Goal: Information Seeking & Learning: Check status

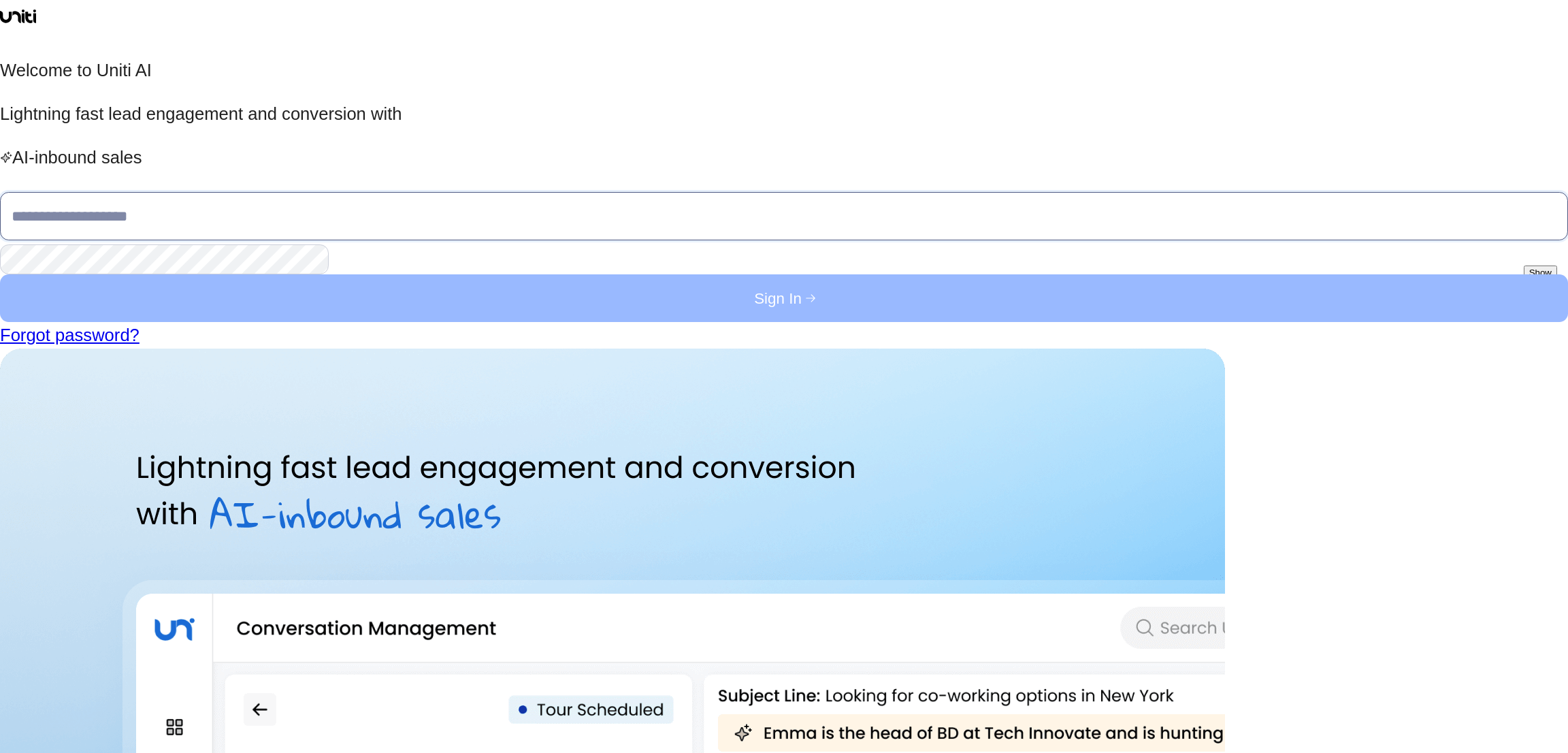
type input "**********"
click at [421, 322] on button "Sign In" at bounding box center [784, 298] width 1568 height 47
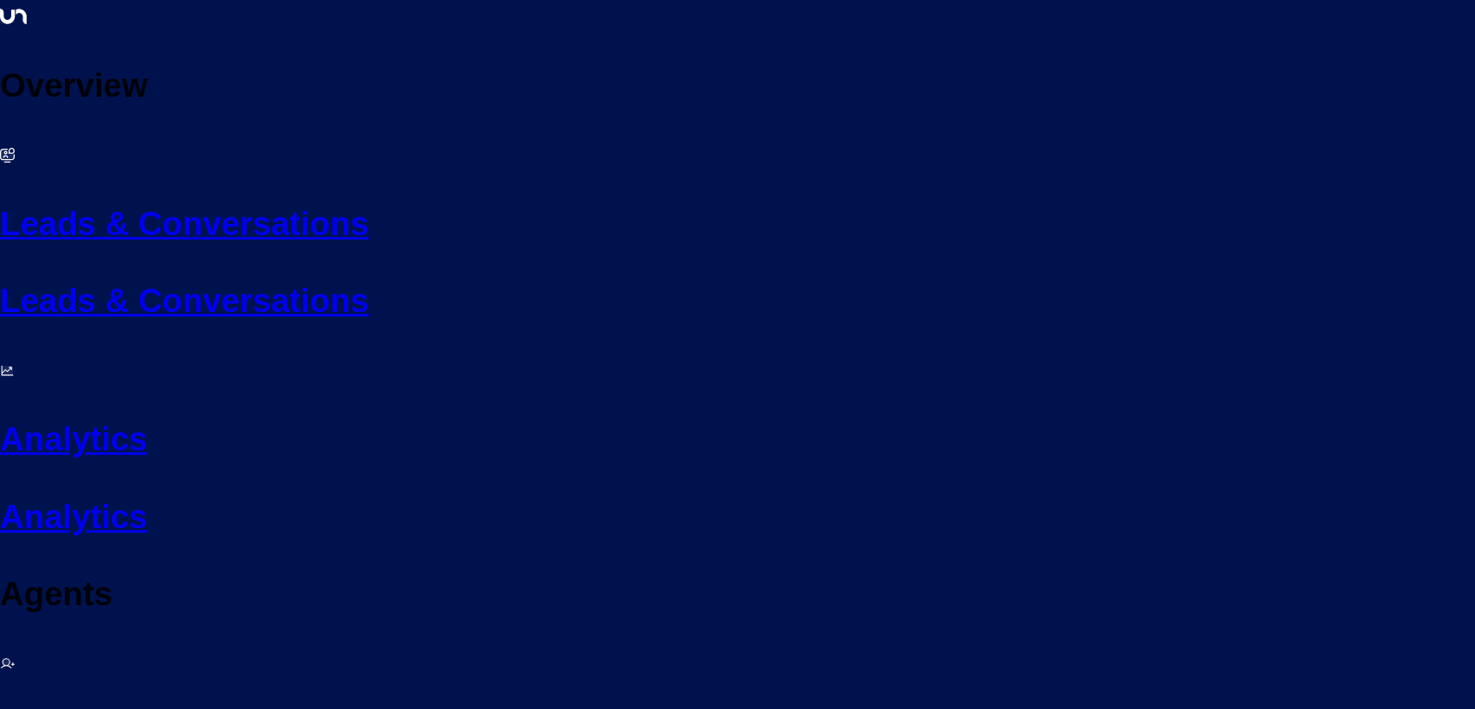
drag, startPoint x: 1945, startPoint y: 1, endPoint x: 1051, endPoint y: 26, distance: 894.7
click at [80, 414] on h2 "Analytics" at bounding box center [737, 439] width 1475 height 50
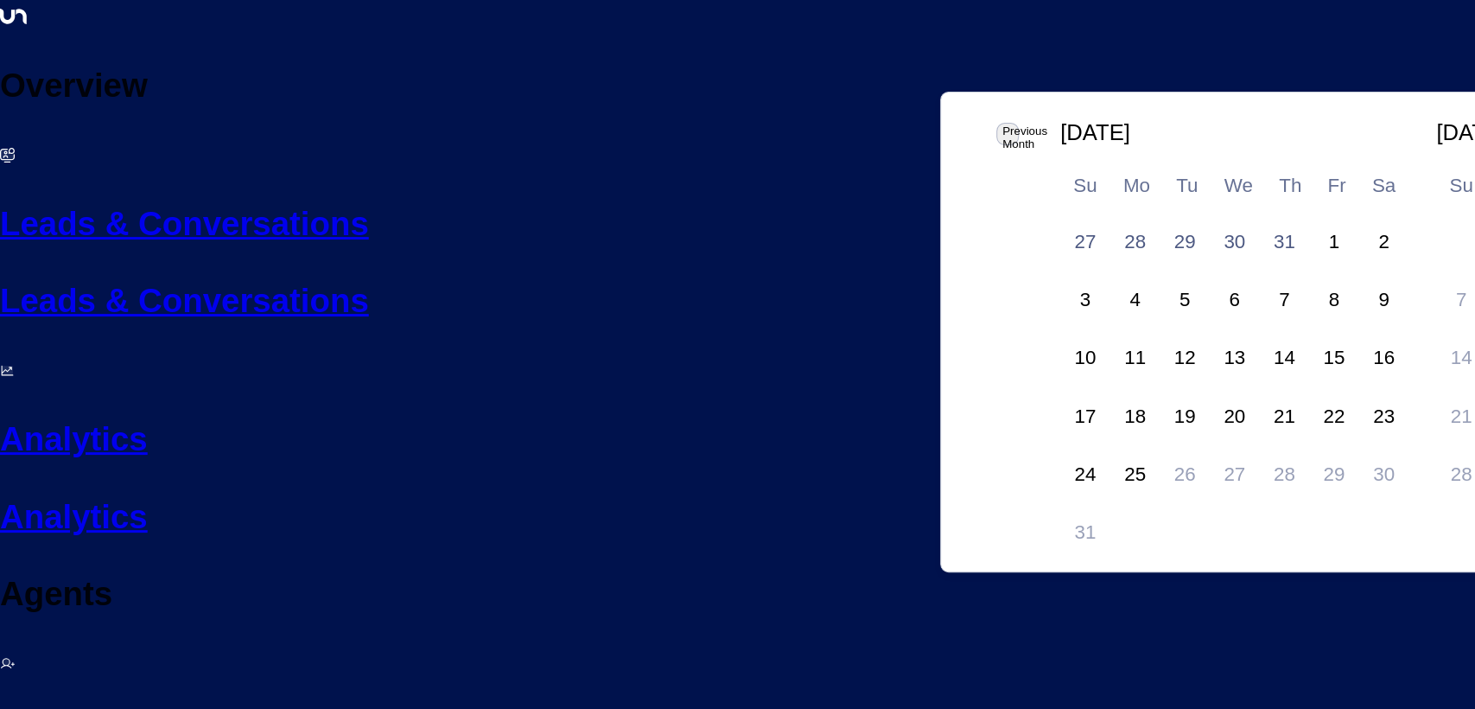
click at [1309, 217] on div "1" at bounding box center [1334, 242] width 50 height 50
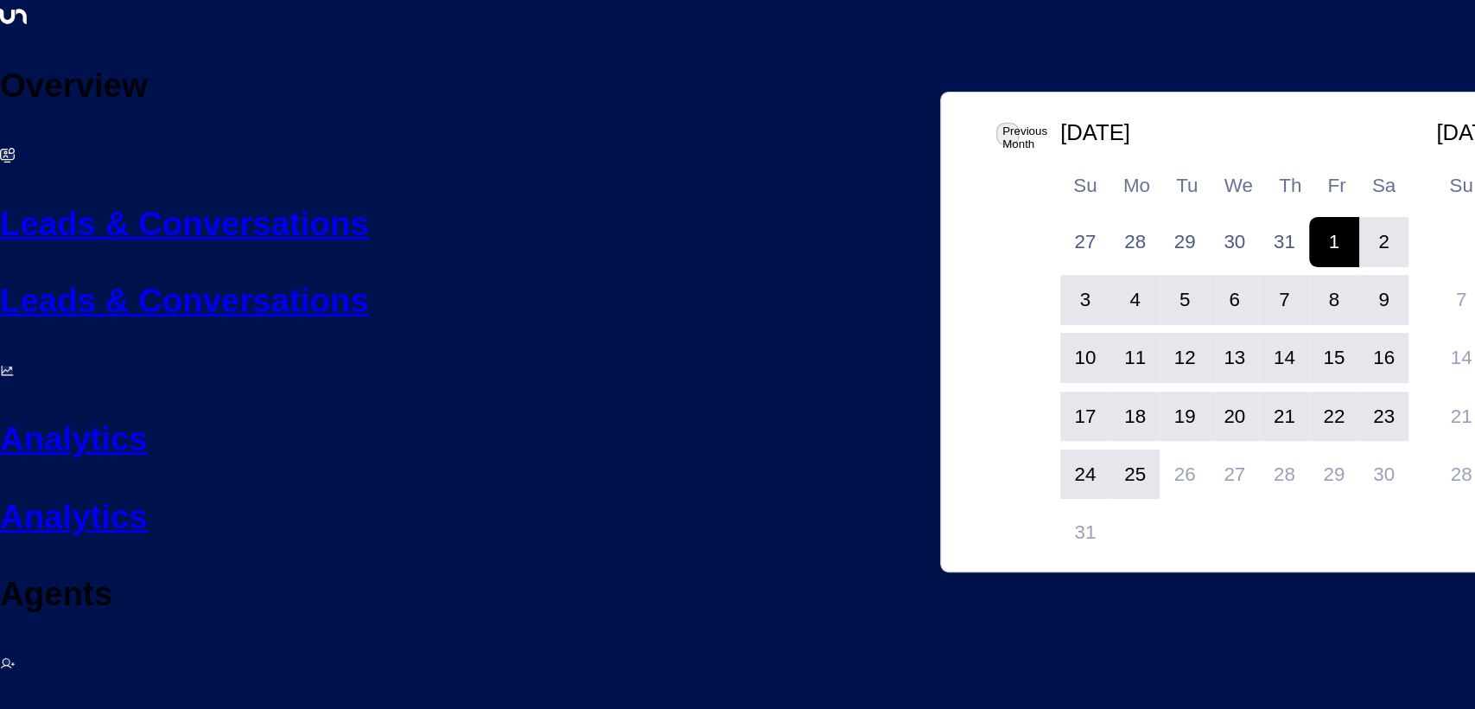
click at [1110, 449] on div "25" at bounding box center [1135, 474] width 50 height 50
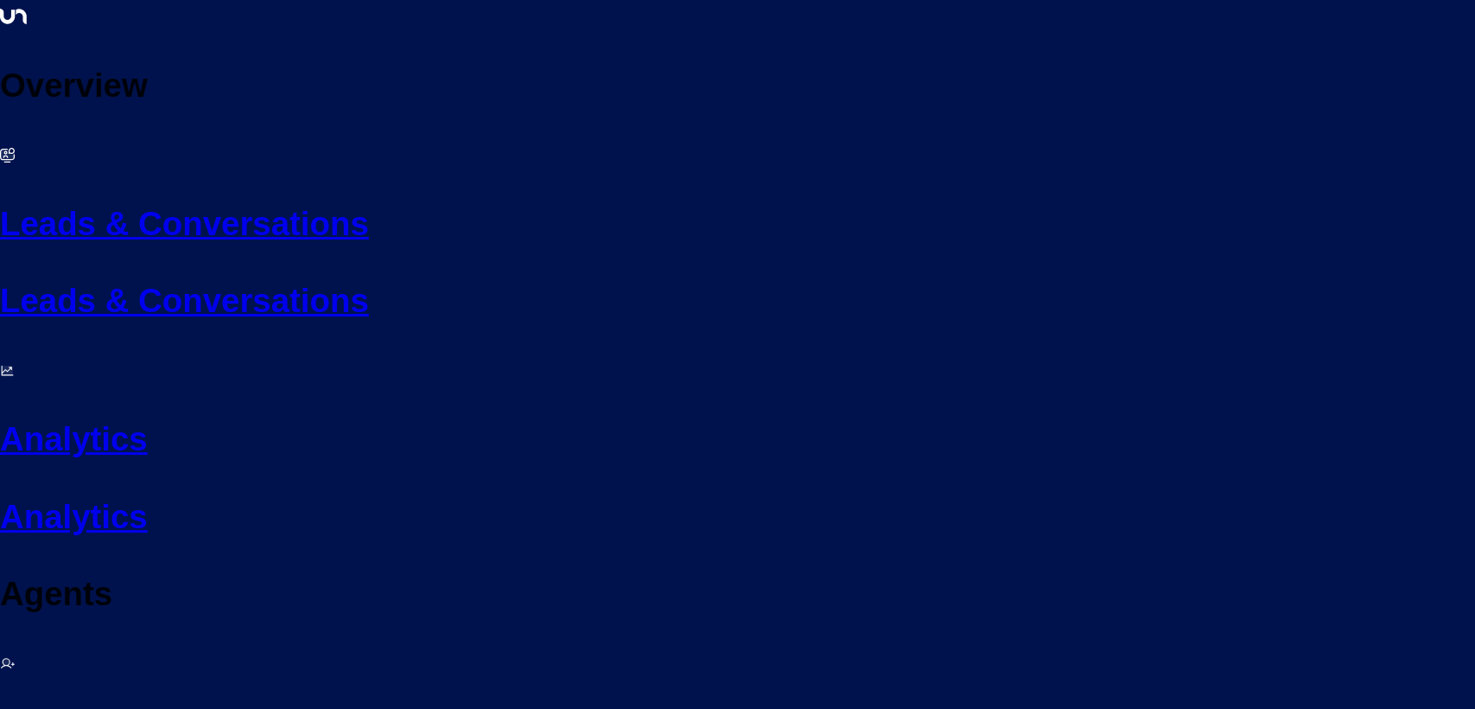
scroll to position [153, 0]
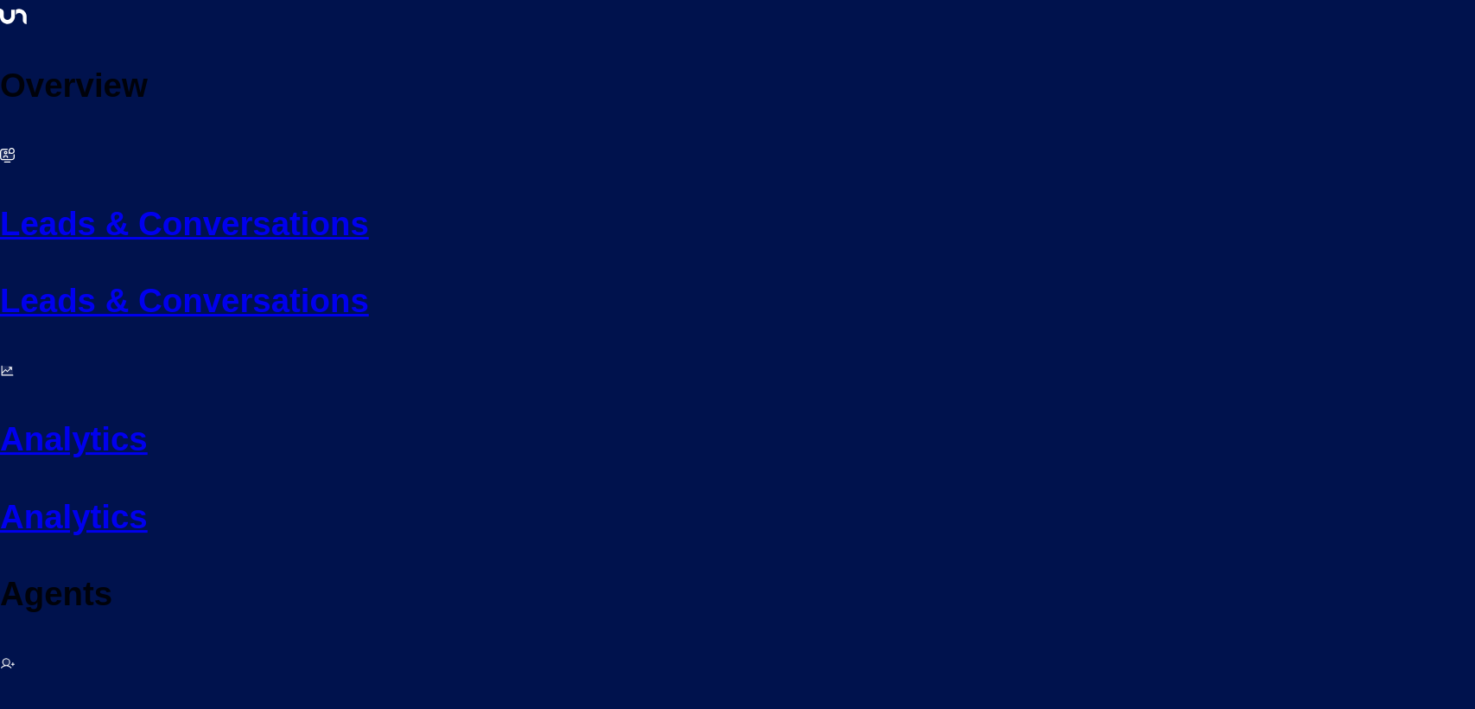
drag, startPoint x: 1473, startPoint y: 331, endPoint x: 1473, endPoint y: 378, distance: 47.5
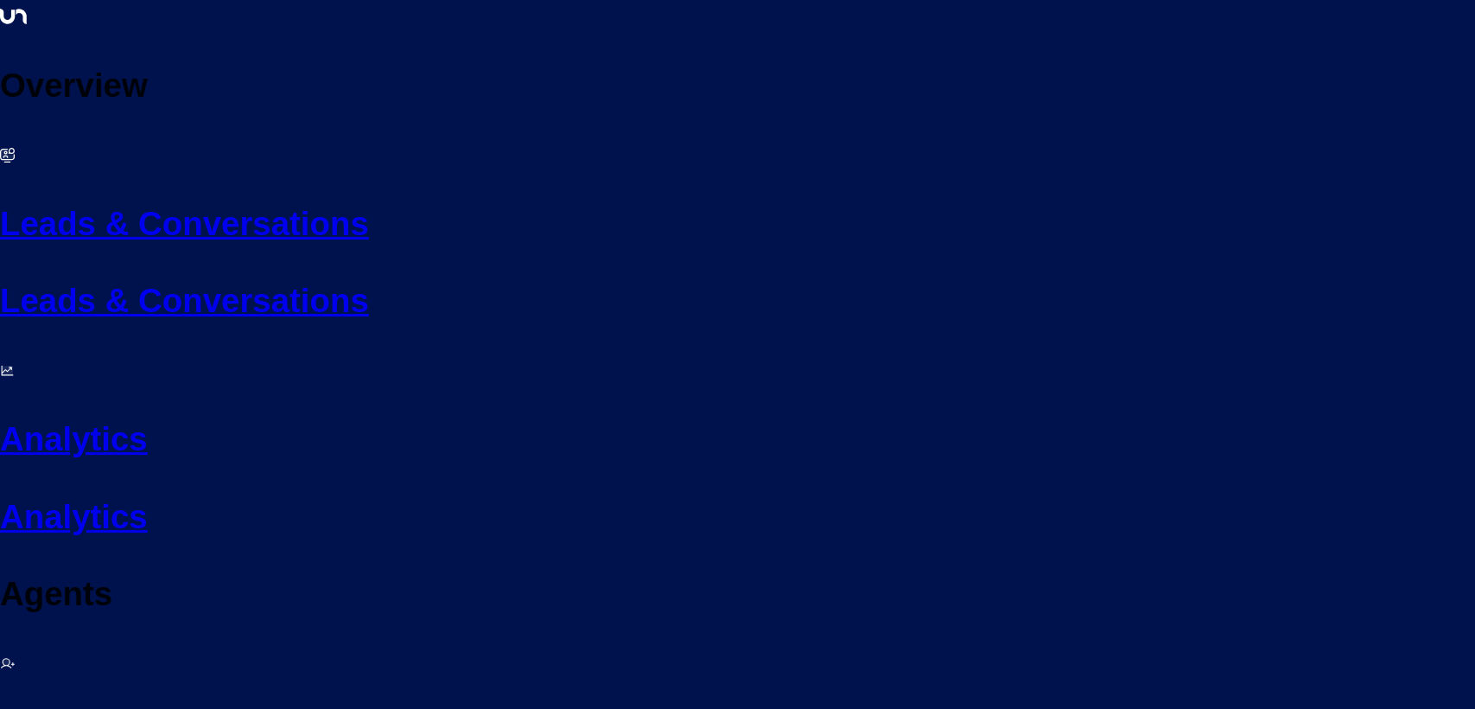
drag, startPoint x: 1461, startPoint y: 690, endPoint x: 1219, endPoint y: 671, distance: 242.6
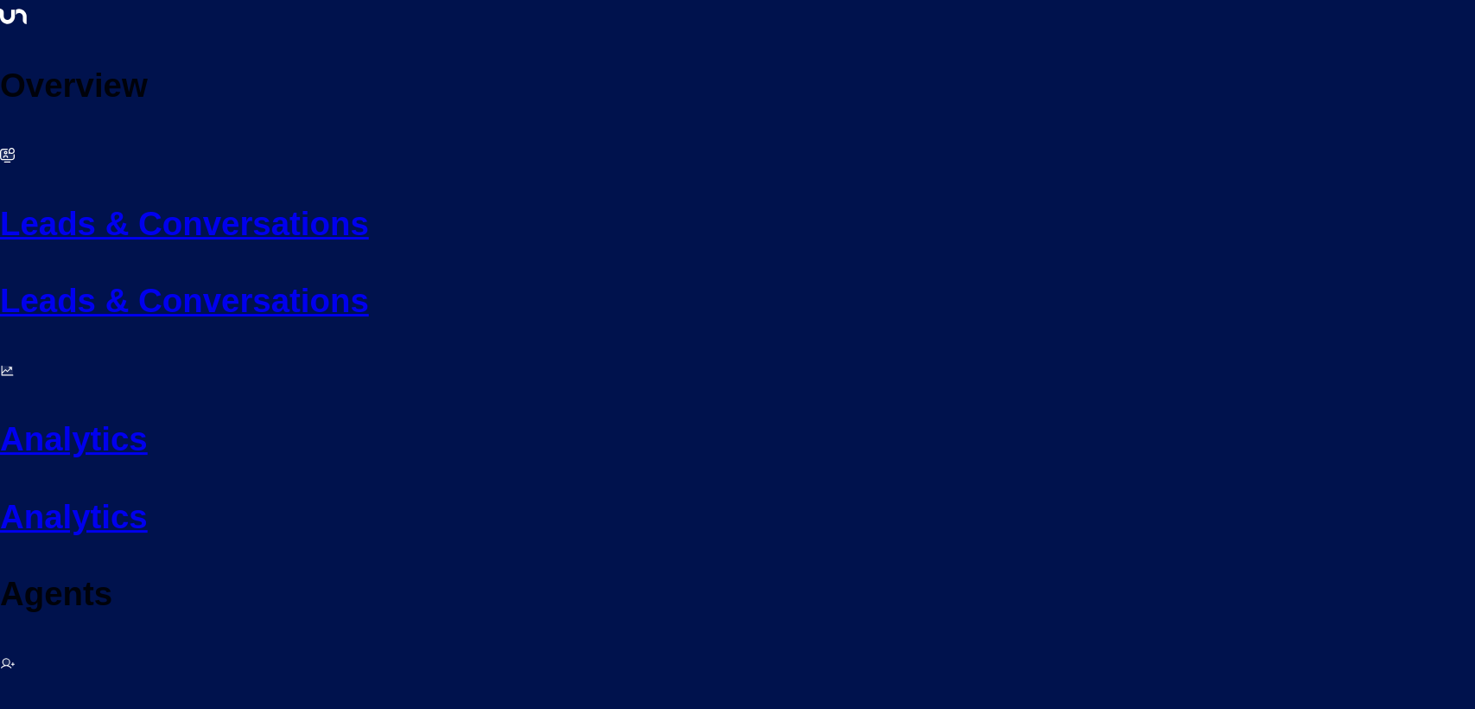
scroll to position [230, 0]
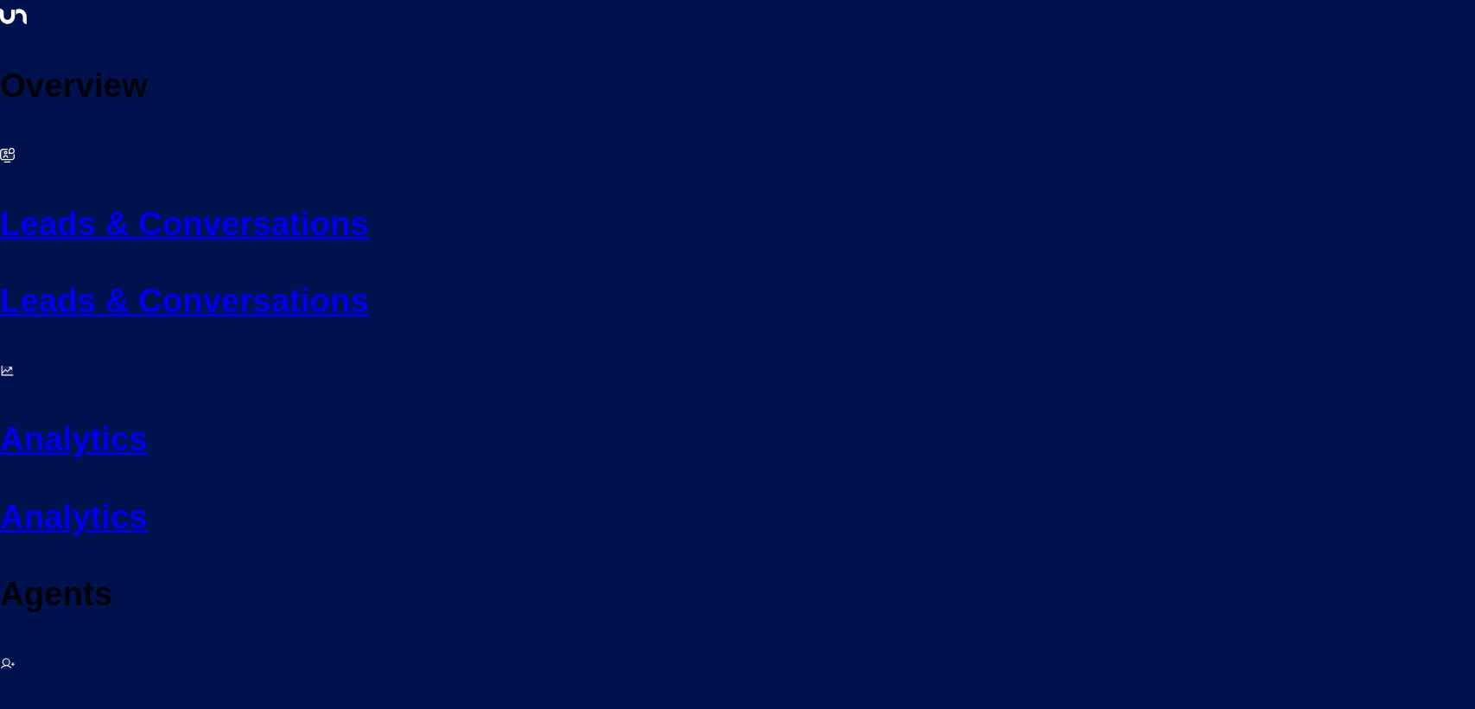
click at [55, 199] on h2 "Leads & Conversations" at bounding box center [737, 224] width 1475 height 50
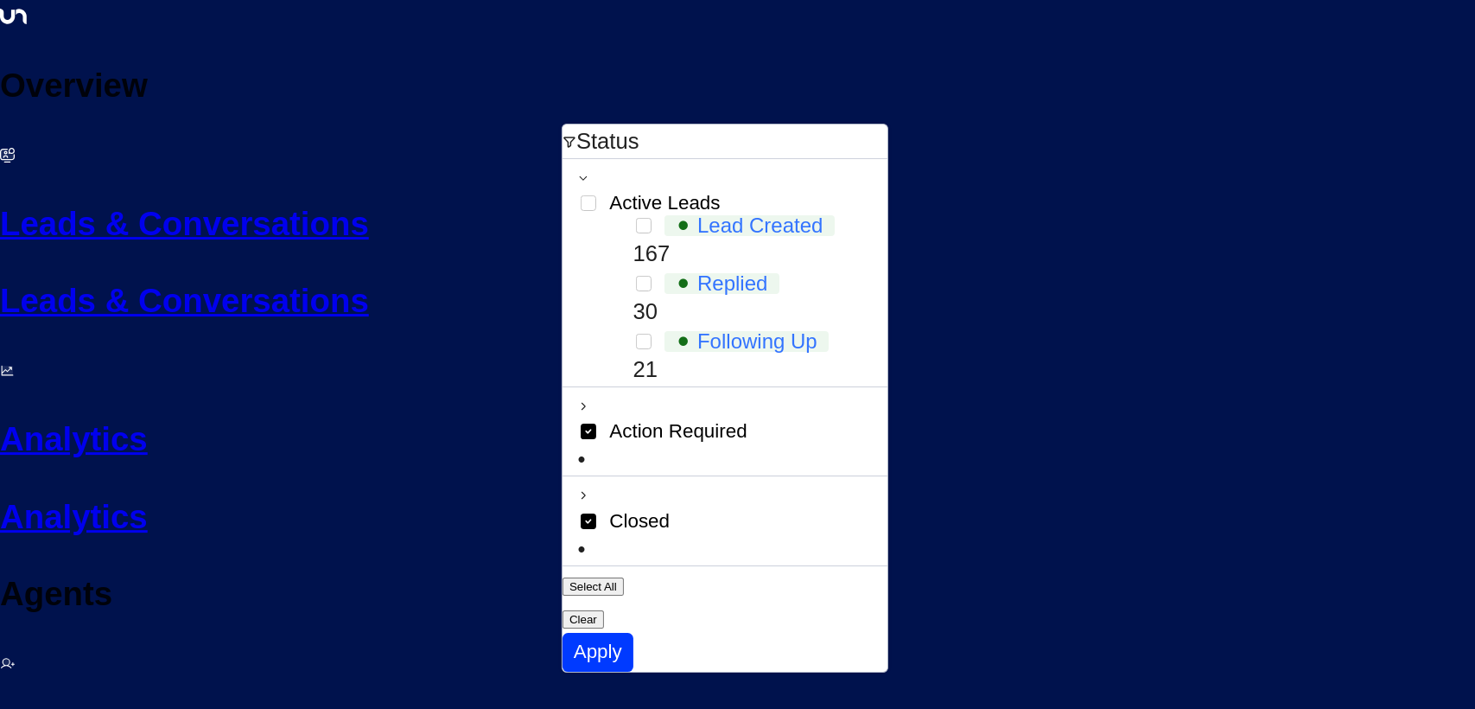
click at [604, 610] on button "Clear" at bounding box center [583, 619] width 41 height 18
click at [584, 490] on icon at bounding box center [582, 495] width 10 height 10
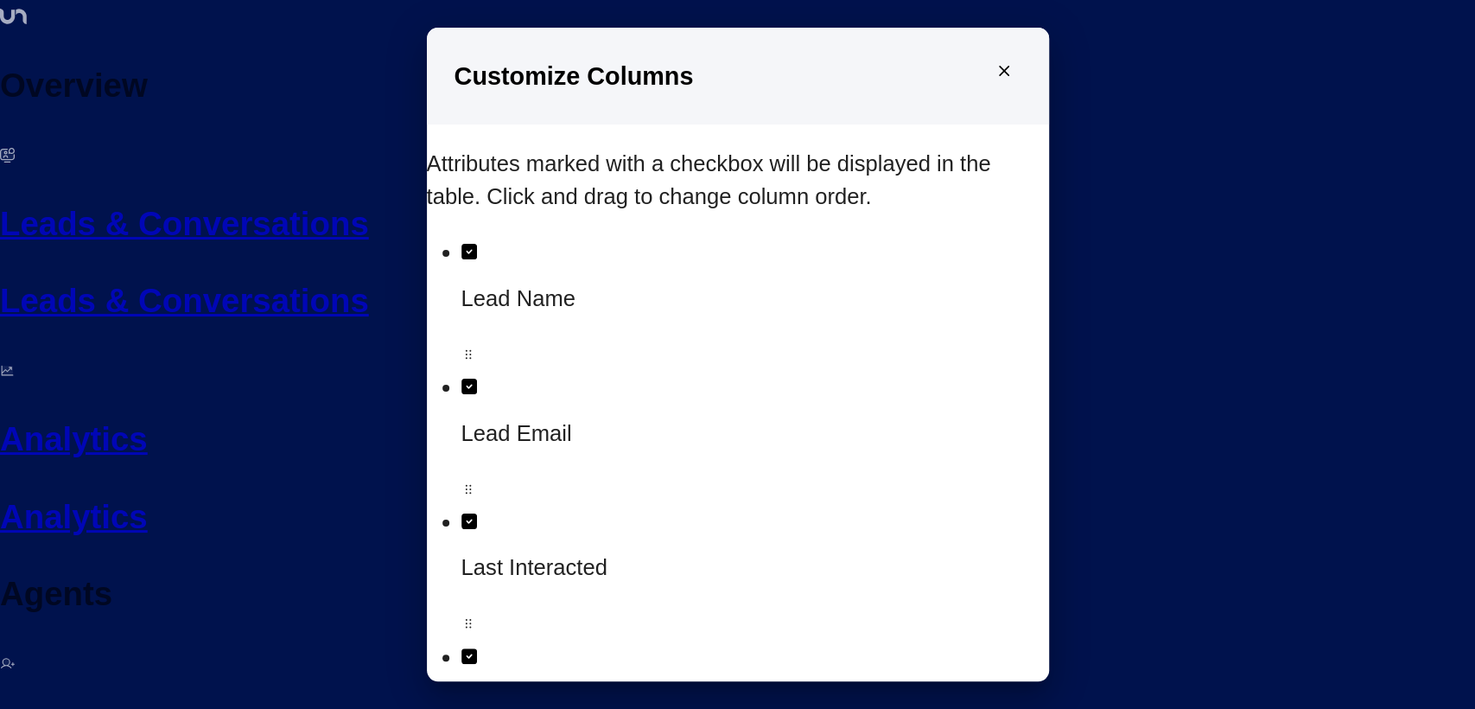
click at [999, 76] on icon "close" at bounding box center [1004, 71] width 10 height 10
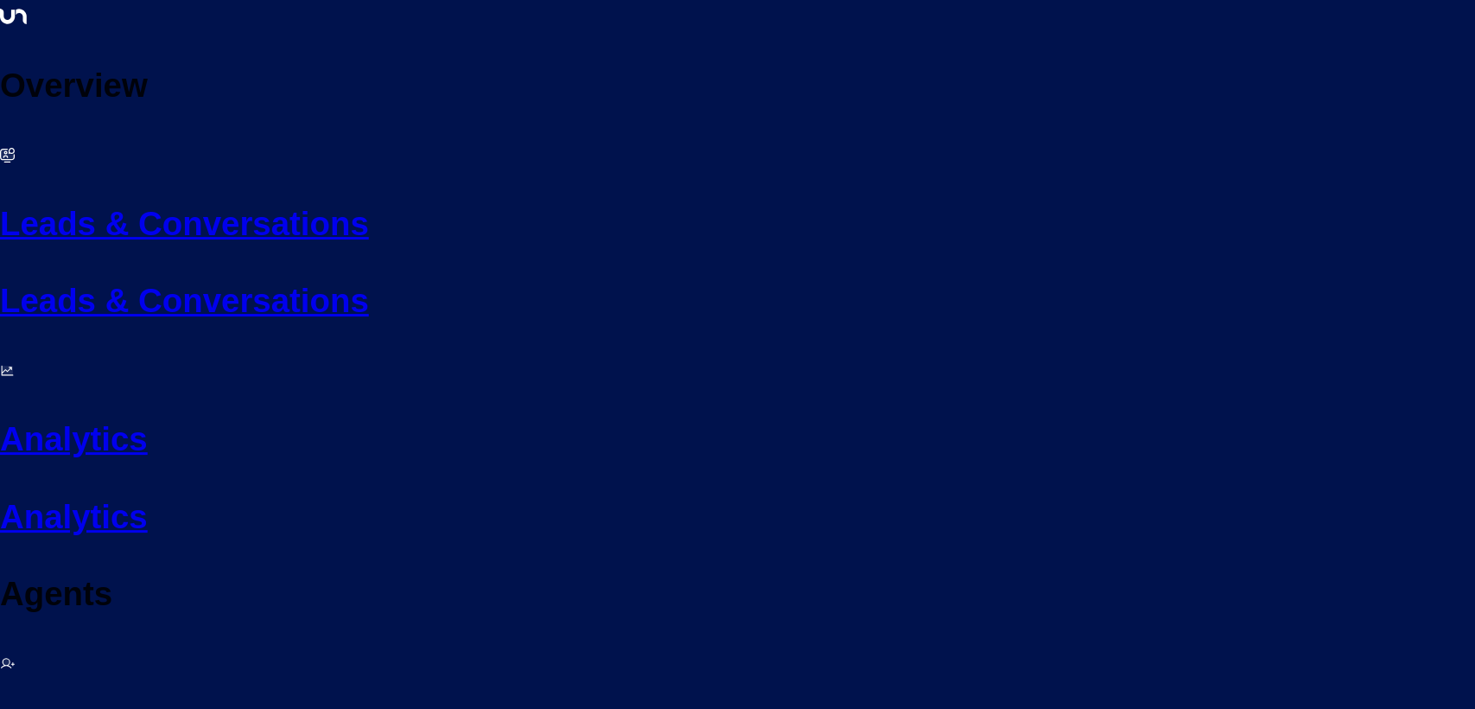
drag, startPoint x: 1053, startPoint y: 658, endPoint x: 989, endPoint y: 660, distance: 64.0
drag, startPoint x: 1149, startPoint y: 638, endPoint x: 1134, endPoint y: 646, distance: 17.4
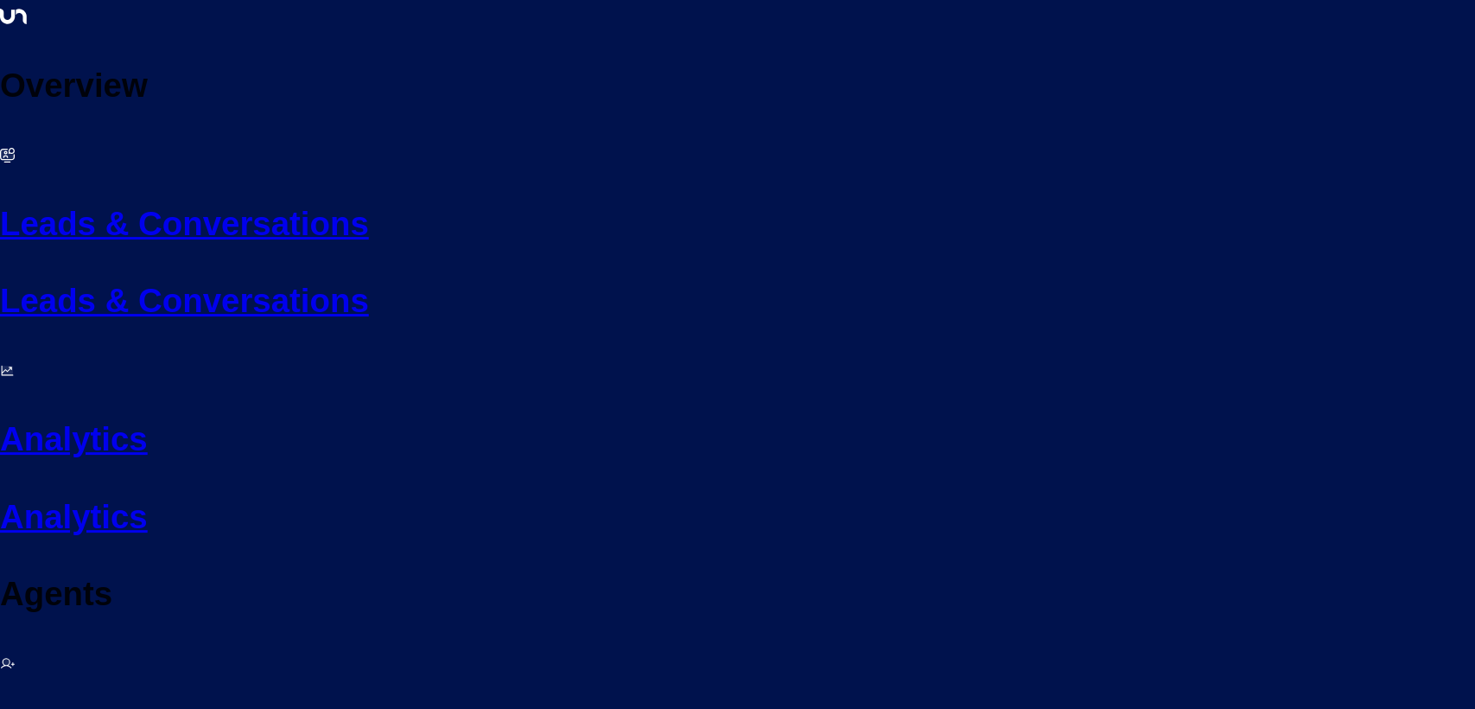
drag, startPoint x: 1134, startPoint y: 655, endPoint x: 1084, endPoint y: 665, distance: 51.2
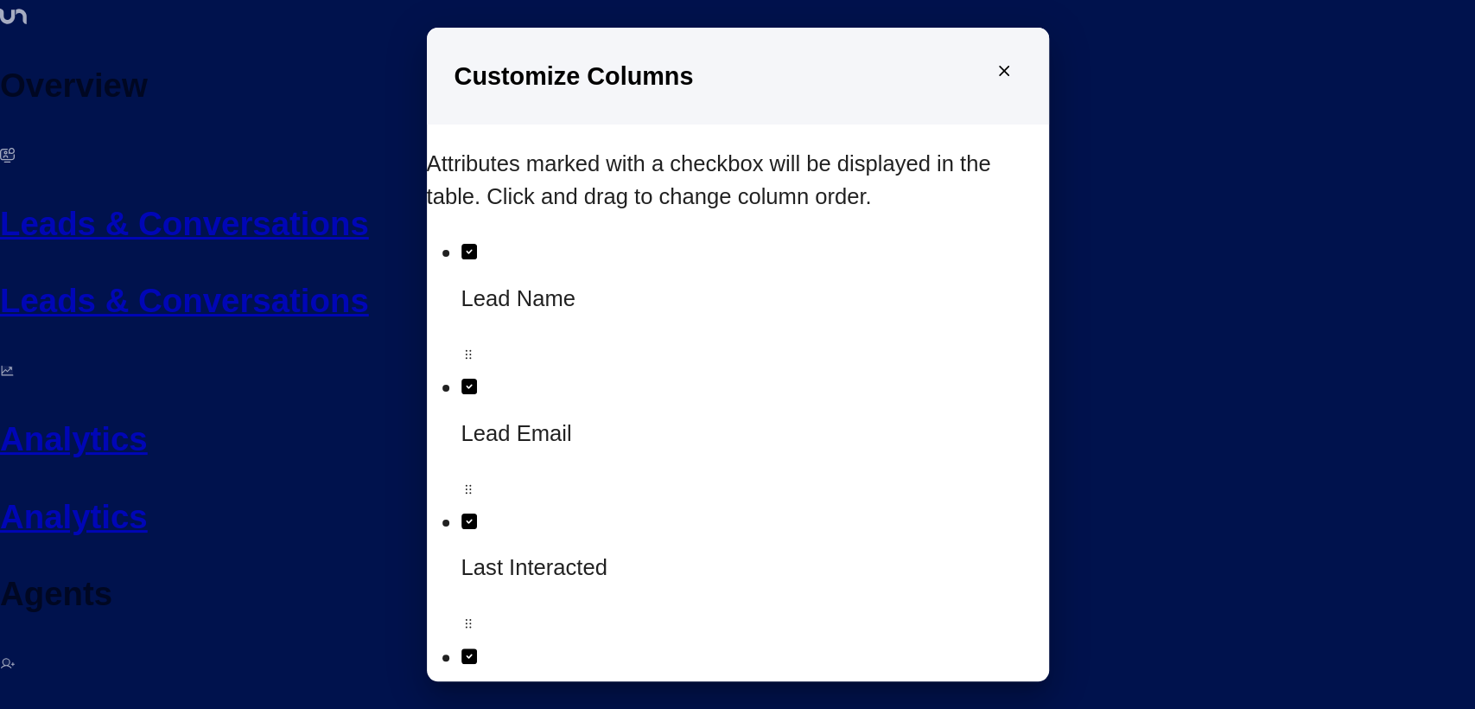
scroll to position [155, 0]
drag, startPoint x: 836, startPoint y: 441, endPoint x: 808, endPoint y: 321, distance: 123.5
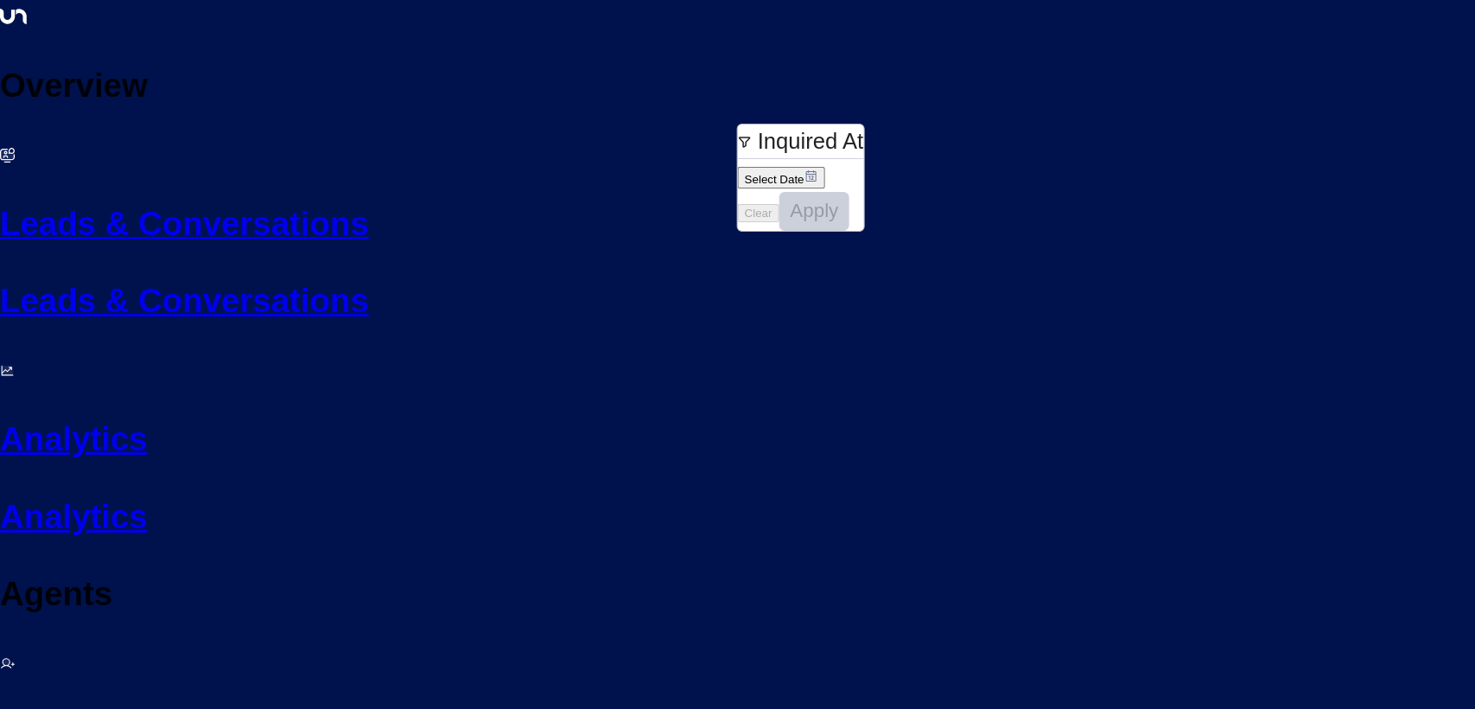
click at [816, 170] on icon at bounding box center [810, 175] width 10 height 11
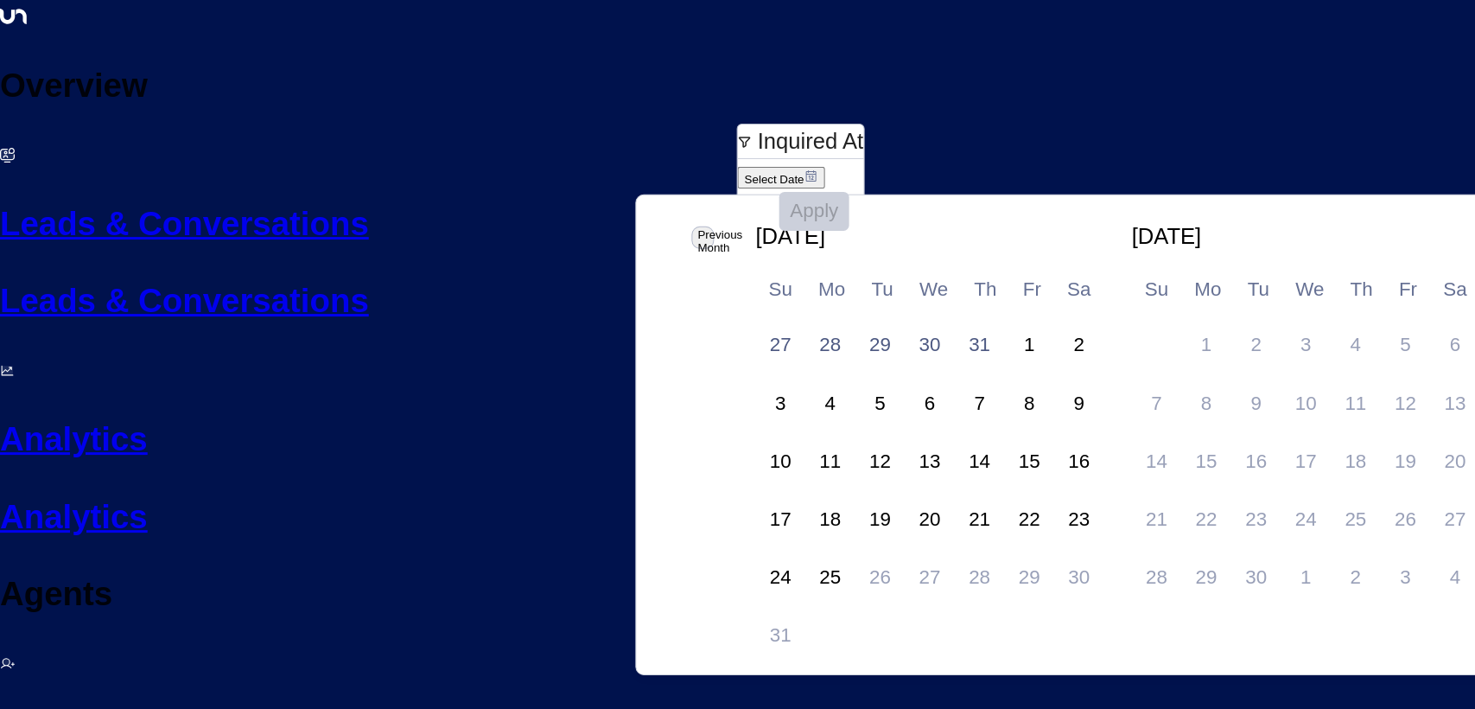
click at [1004, 320] on div "1" at bounding box center [1029, 345] width 50 height 50
click at [843, 139] on div "Inquired At" at bounding box center [800, 140] width 126 height 33
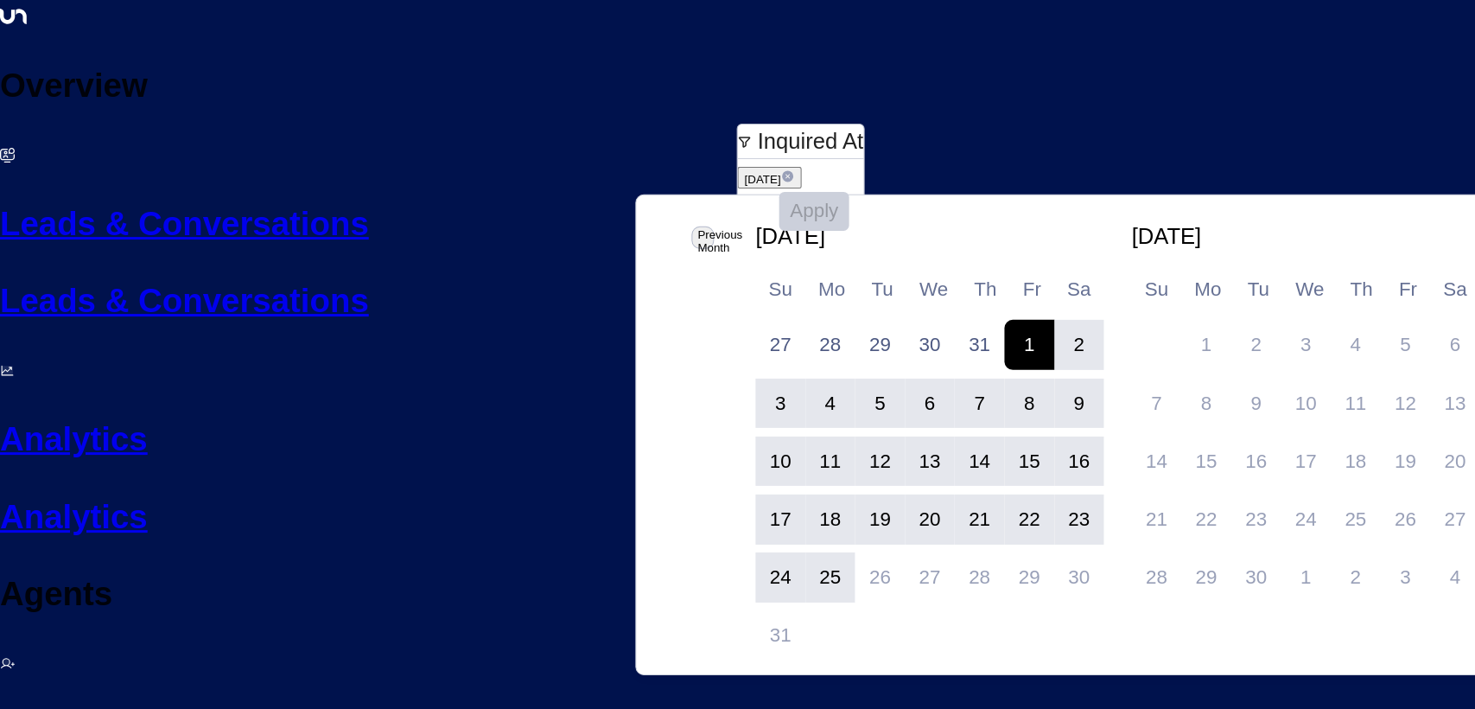
click at [805, 552] on div "25" at bounding box center [830, 577] width 50 height 50
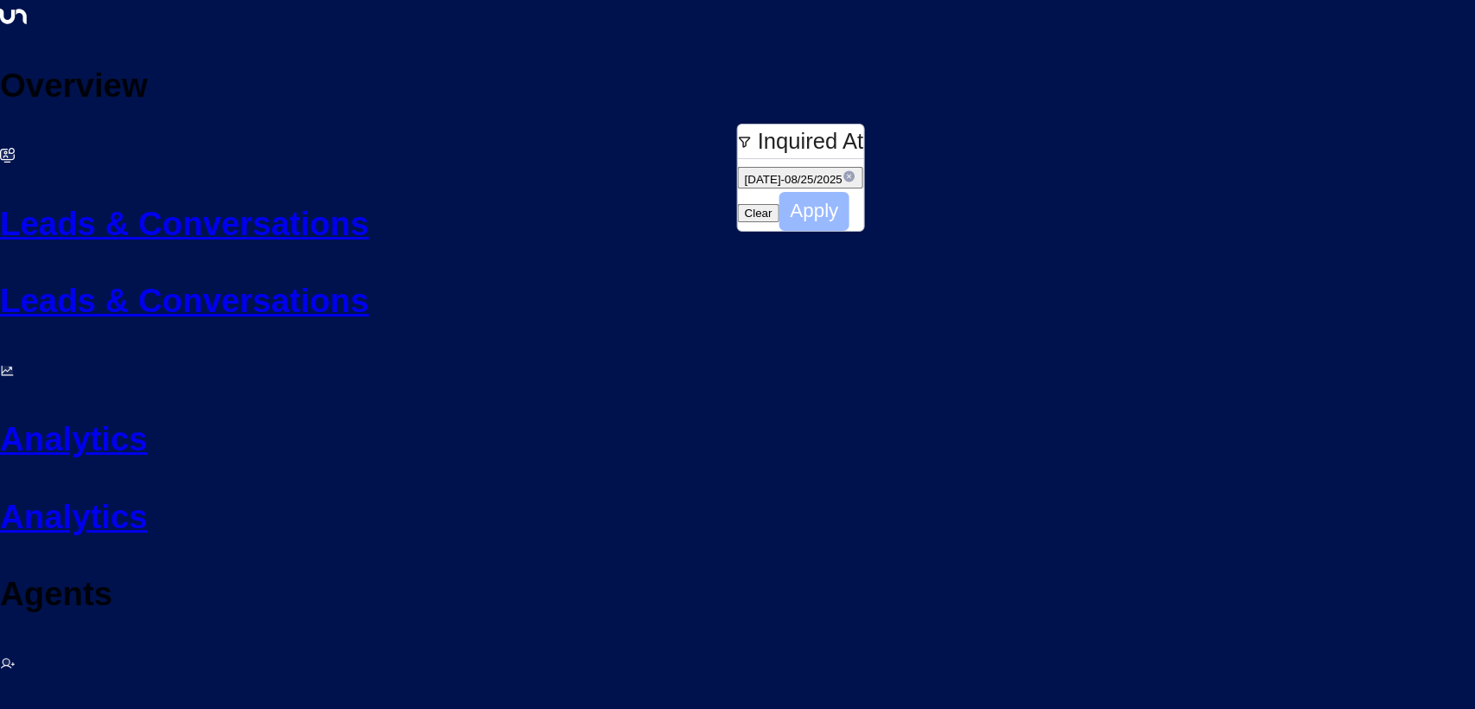
click at [849, 200] on button "Apply" at bounding box center [814, 211] width 71 height 39
